Goal: Task Accomplishment & Management: Use online tool/utility

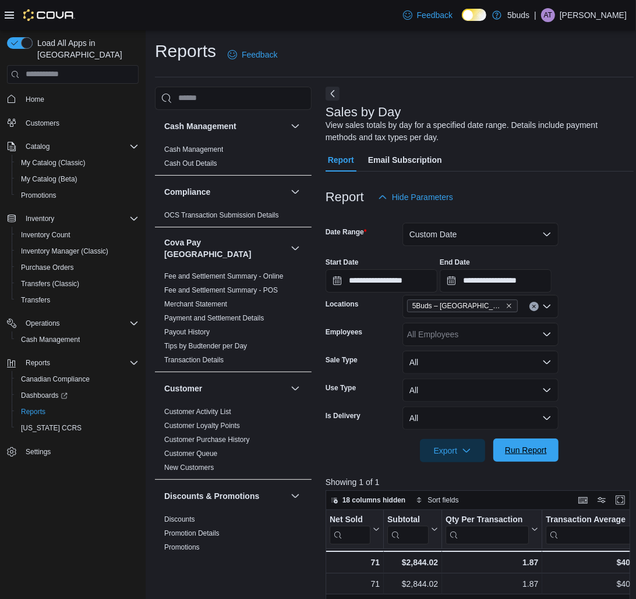
click at [544, 453] on span "Run Report" at bounding box center [526, 451] width 42 height 12
click at [551, 286] on input "**********" at bounding box center [495, 280] width 112 height 23
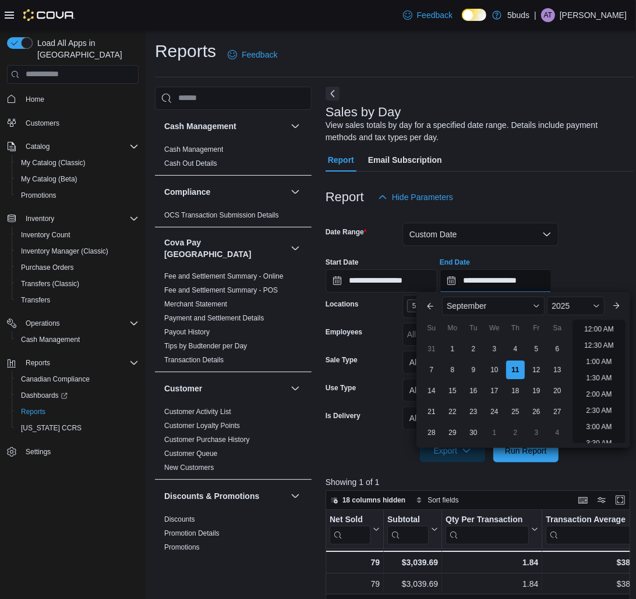
scroll to position [655, 0]
click at [601, 332] on li "8:00 PM" at bounding box center [599, 327] width 36 height 14
type input "**********"
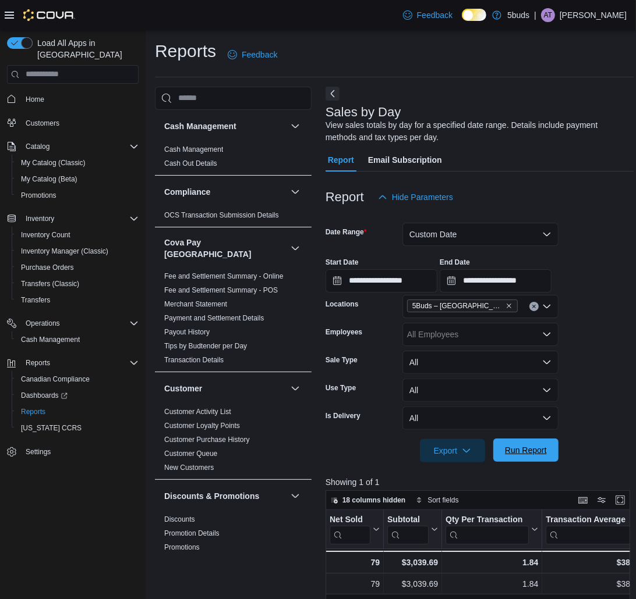
click at [536, 445] on span "Run Report" at bounding box center [526, 451] width 42 height 12
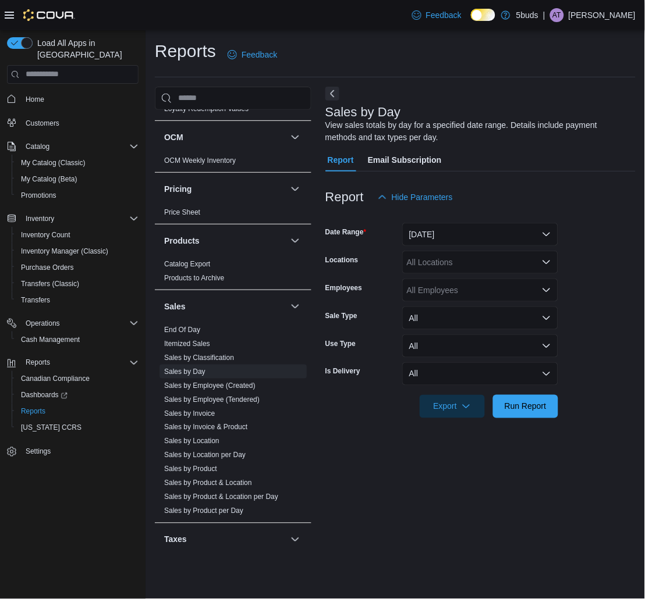
scroll to position [808, 0]
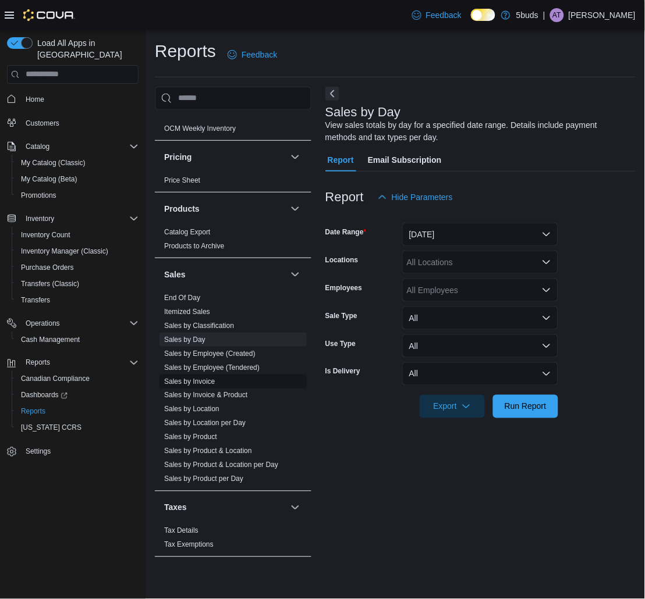
click at [211, 378] on link "Sales by Invoice" at bounding box center [189, 382] width 51 height 8
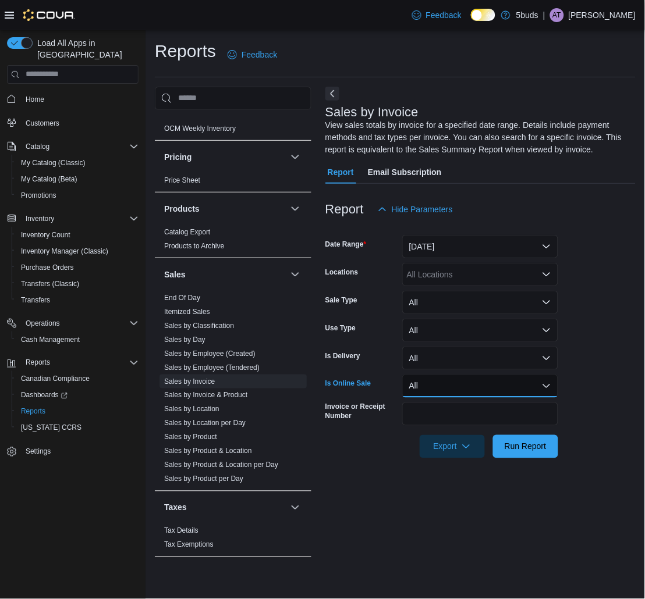
click at [466, 391] on button "All" at bounding box center [480, 386] width 156 height 23
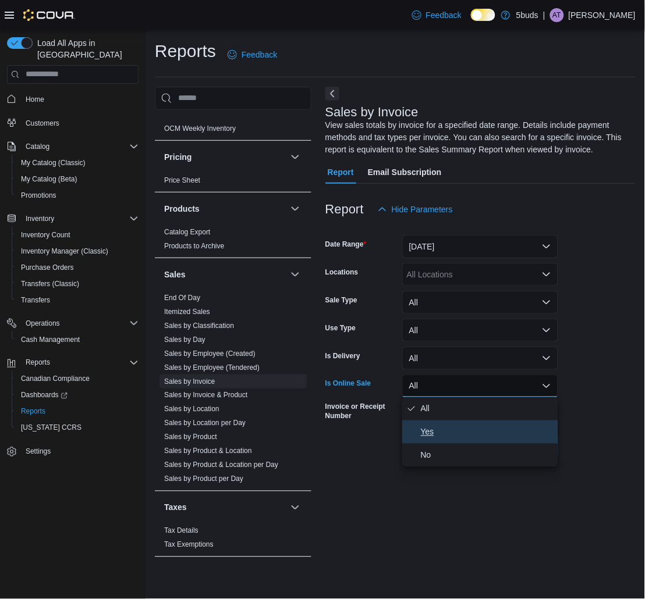
click at [459, 432] on span "Yes" at bounding box center [487, 432] width 133 height 14
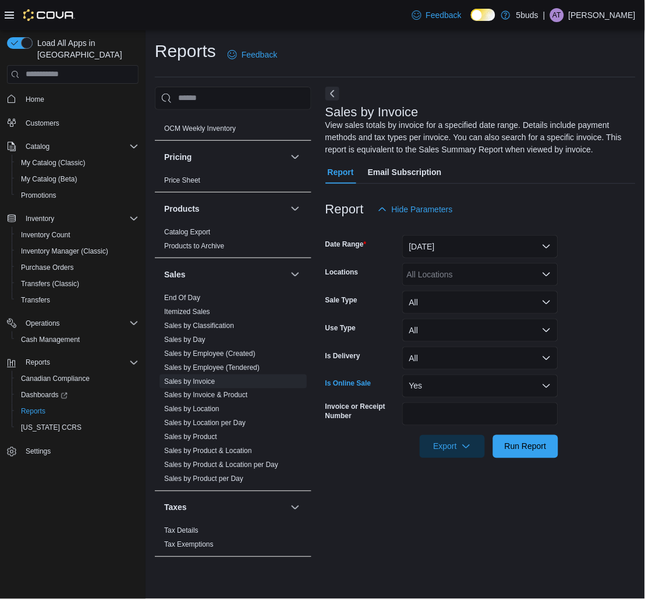
click at [469, 265] on div "All Locations" at bounding box center [480, 274] width 156 height 23
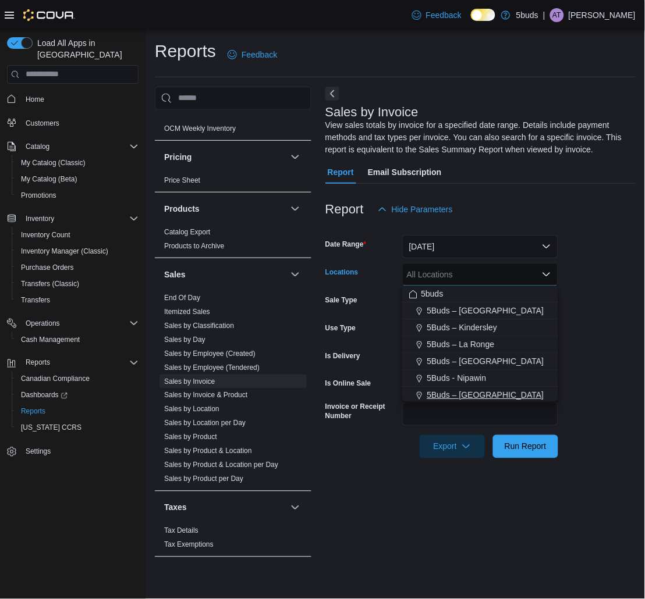
click at [482, 390] on span "5Buds – [GEOGRAPHIC_DATA]" at bounding box center [485, 395] width 117 height 12
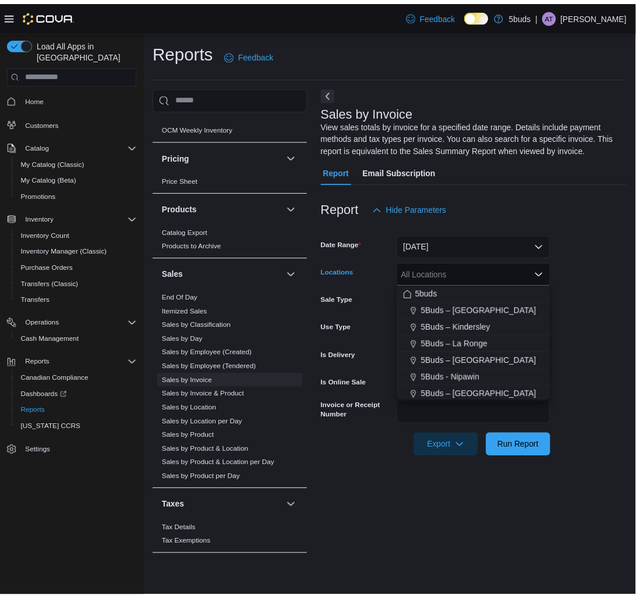
scroll to position [2, 0]
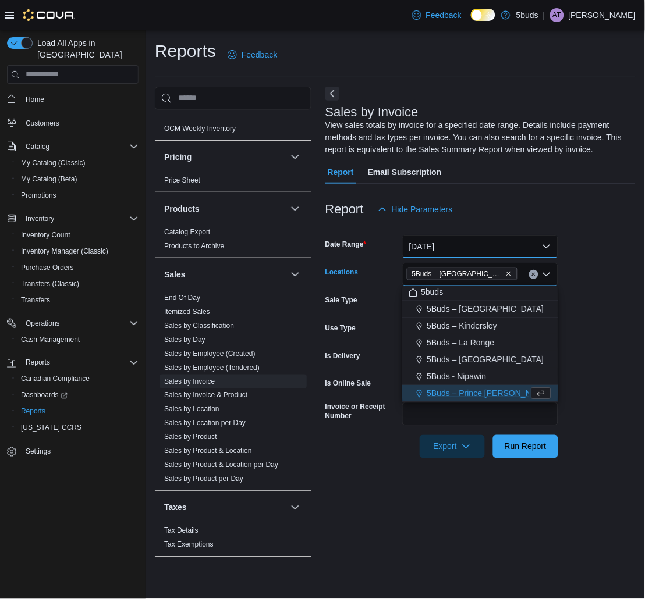
click at [479, 251] on button "Yesterday" at bounding box center [480, 246] width 156 height 23
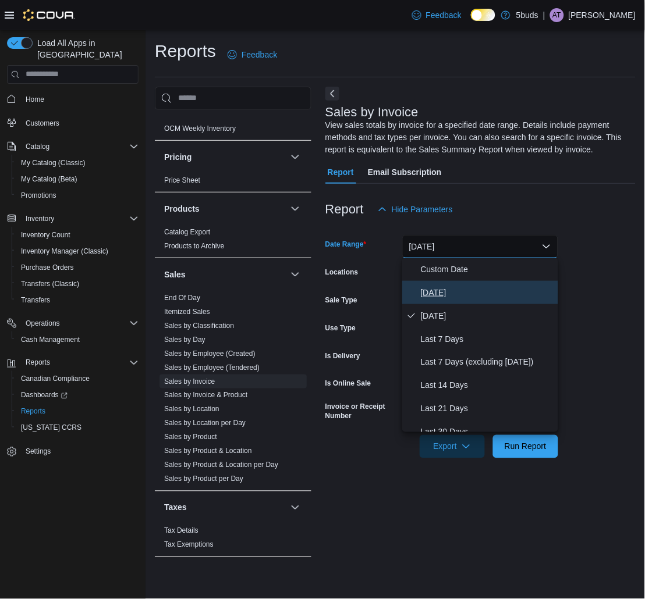
click at [440, 293] on span "Today" at bounding box center [487, 293] width 133 height 14
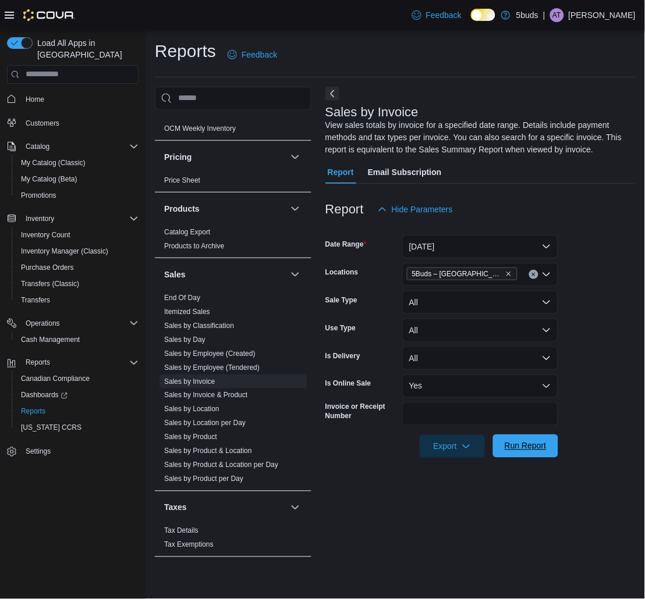
click at [516, 441] on span "Run Report" at bounding box center [526, 447] width 42 height 12
